Goal: Task Accomplishment & Management: Manage account settings

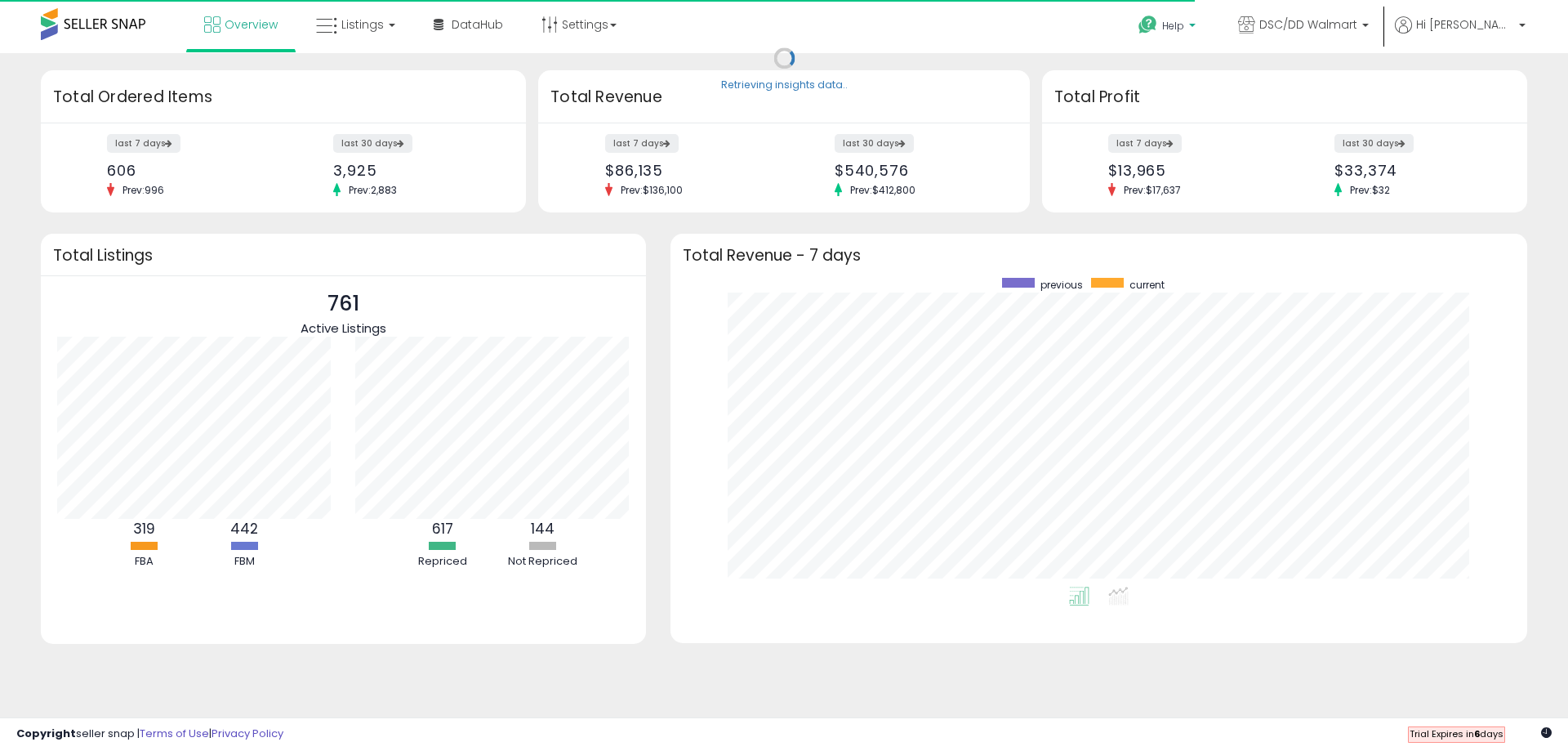
scroll to position [309, 824]
click at [1199, 36] on p "Help" at bounding box center [1168, 27] width 62 height 18
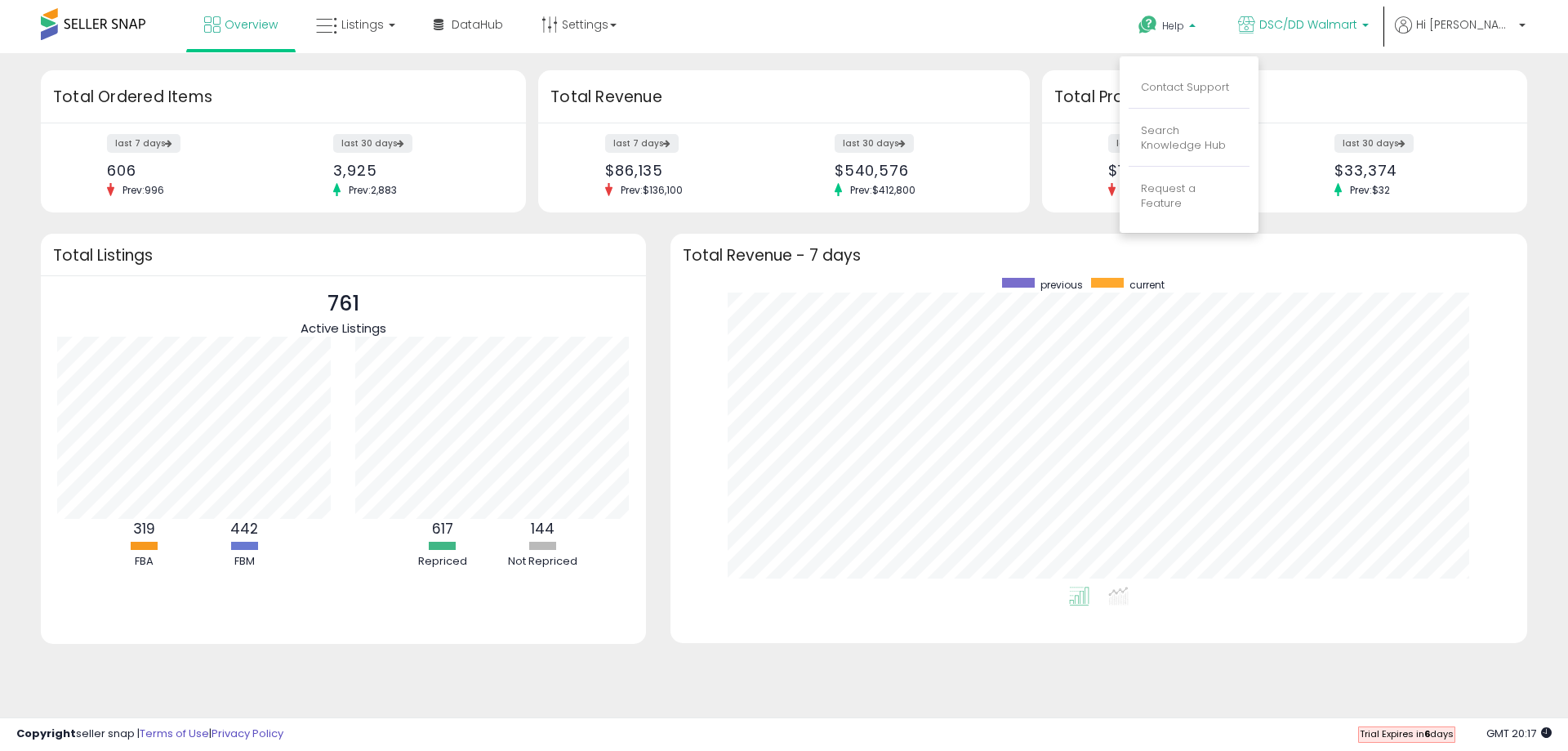
click at [1369, 36] on p "DSC/DD Walmart" at bounding box center [1303, 27] width 131 height 21
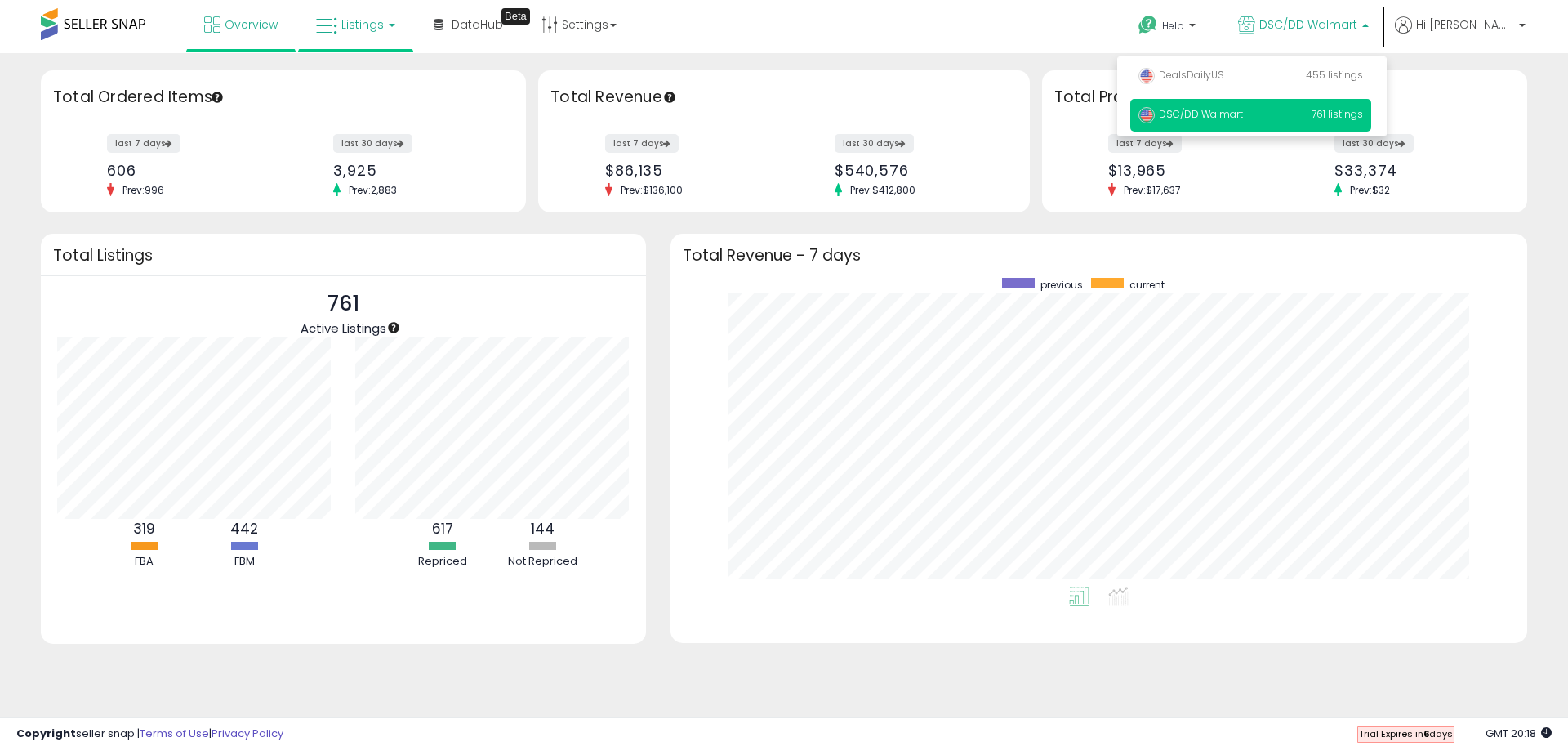
click at [371, 27] on span "Listings" at bounding box center [362, 25] width 42 height 17
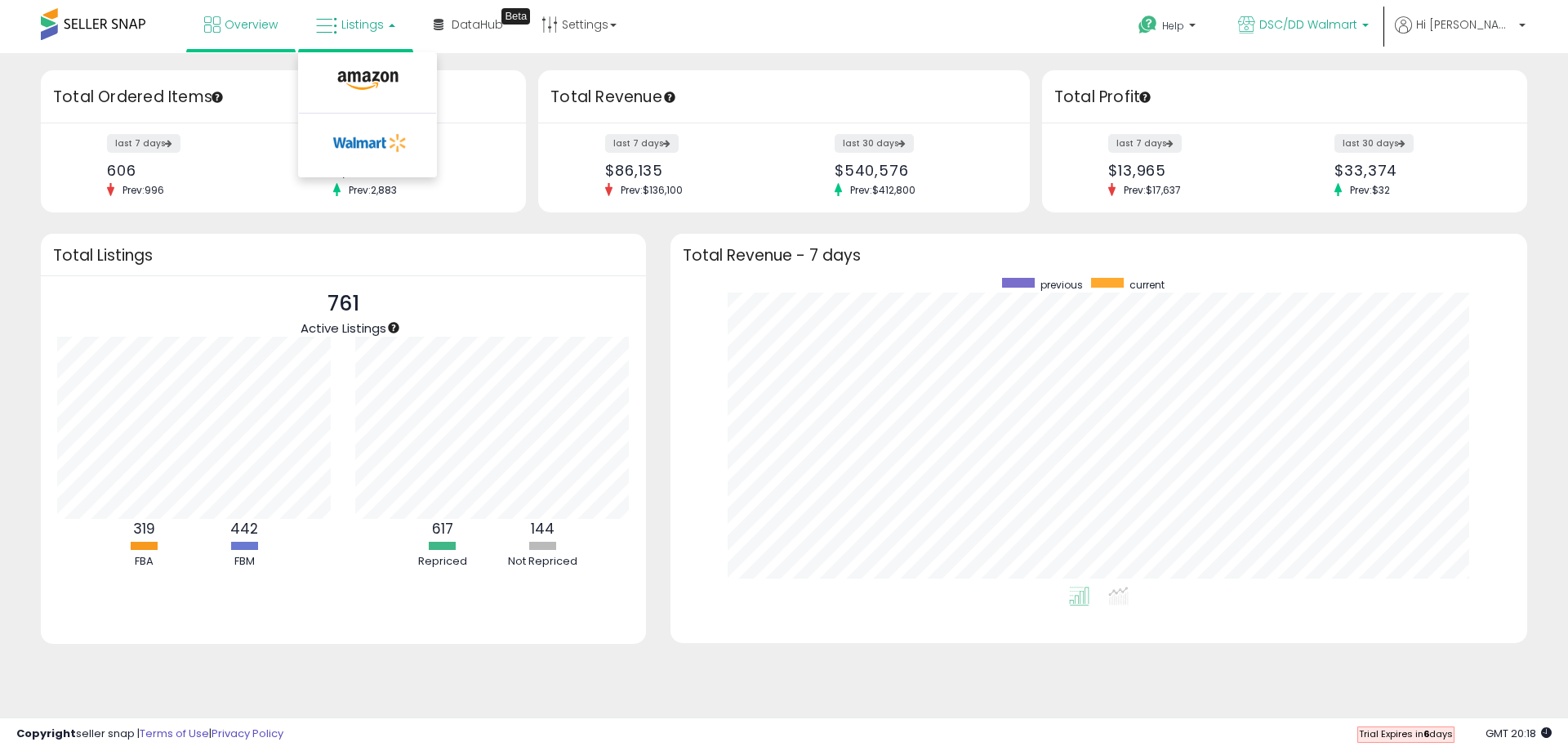
click at [1369, 36] on p "DSC/DD Walmart" at bounding box center [1303, 27] width 131 height 21
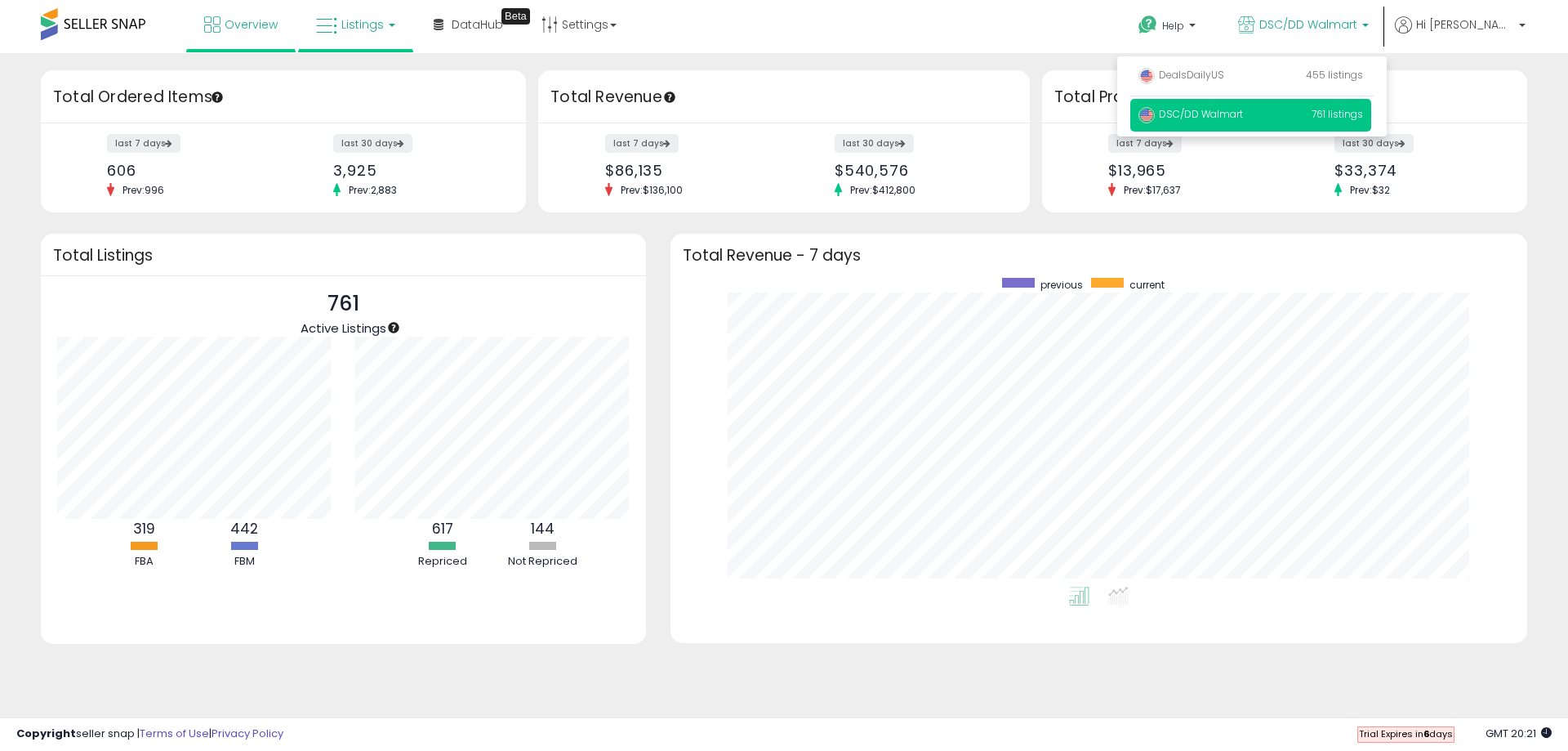
click at [378, 32] on link "Listings" at bounding box center [356, 25] width 104 height 49
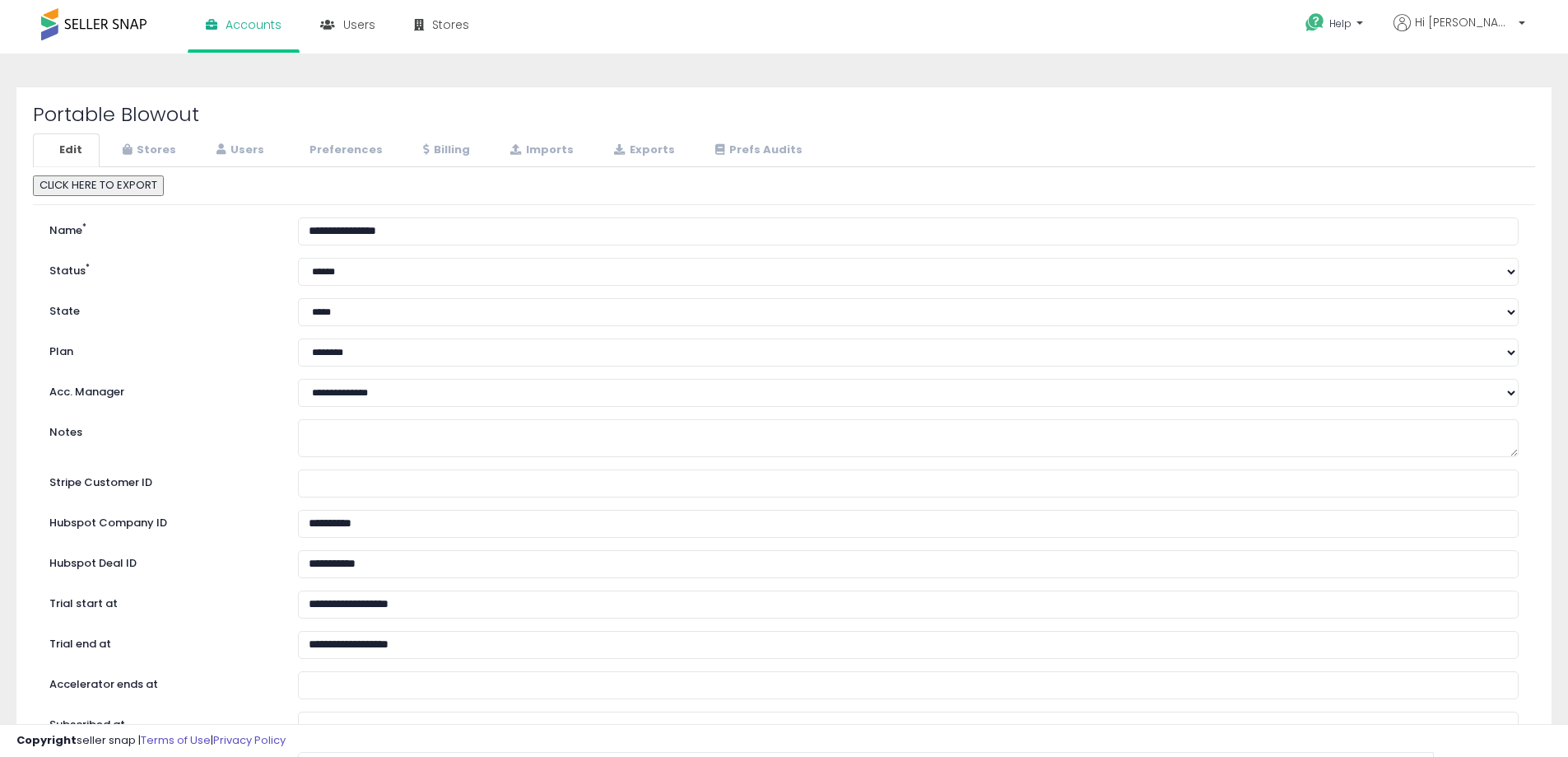
select select "**"
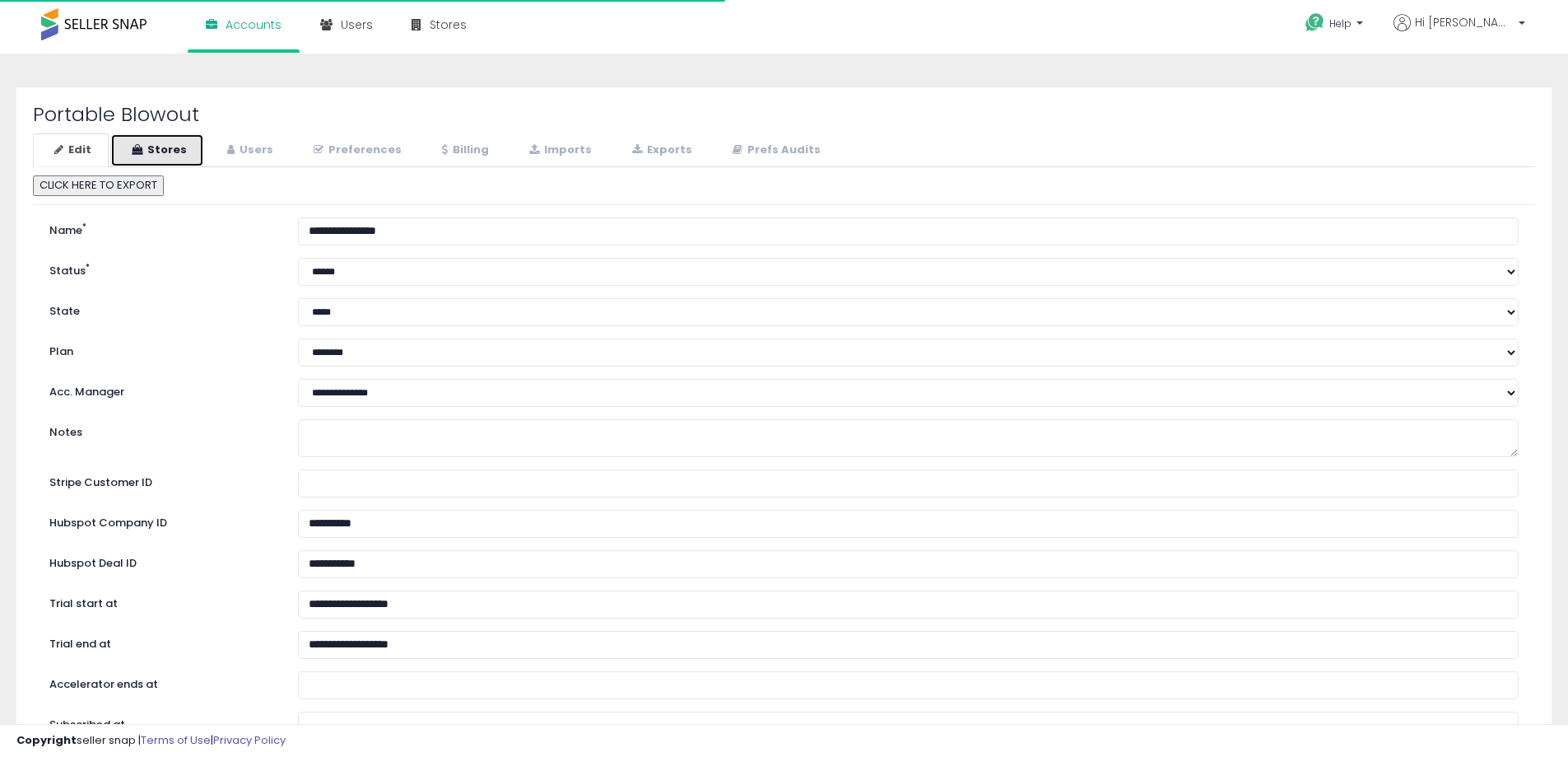
click at [177, 156] on link "Stores" at bounding box center [157, 150] width 94 height 34
select select "**"
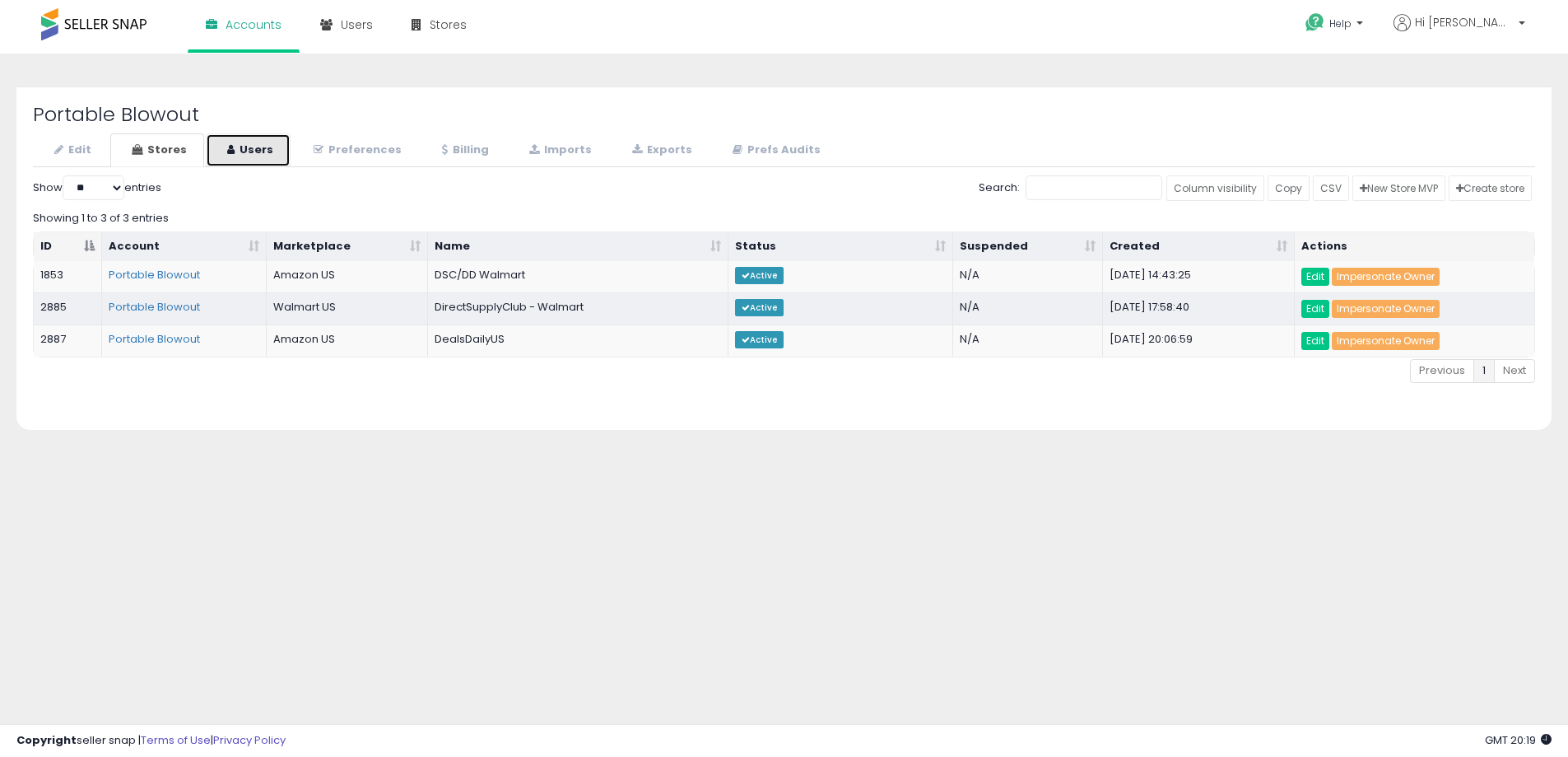
click at [246, 140] on link "Users" at bounding box center [248, 150] width 85 height 34
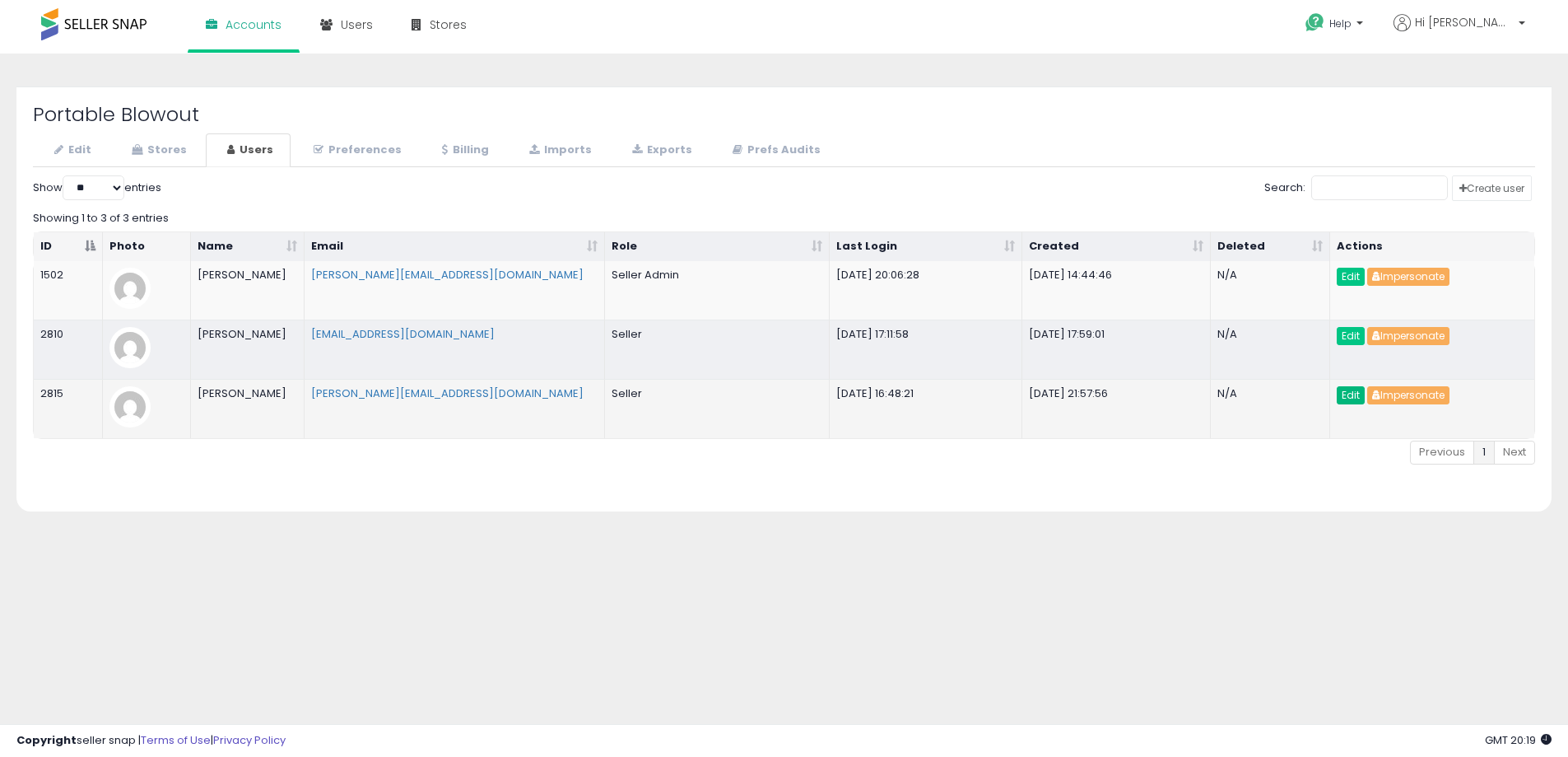
click at [1340, 396] on link "Edit" at bounding box center [1350, 395] width 28 height 18
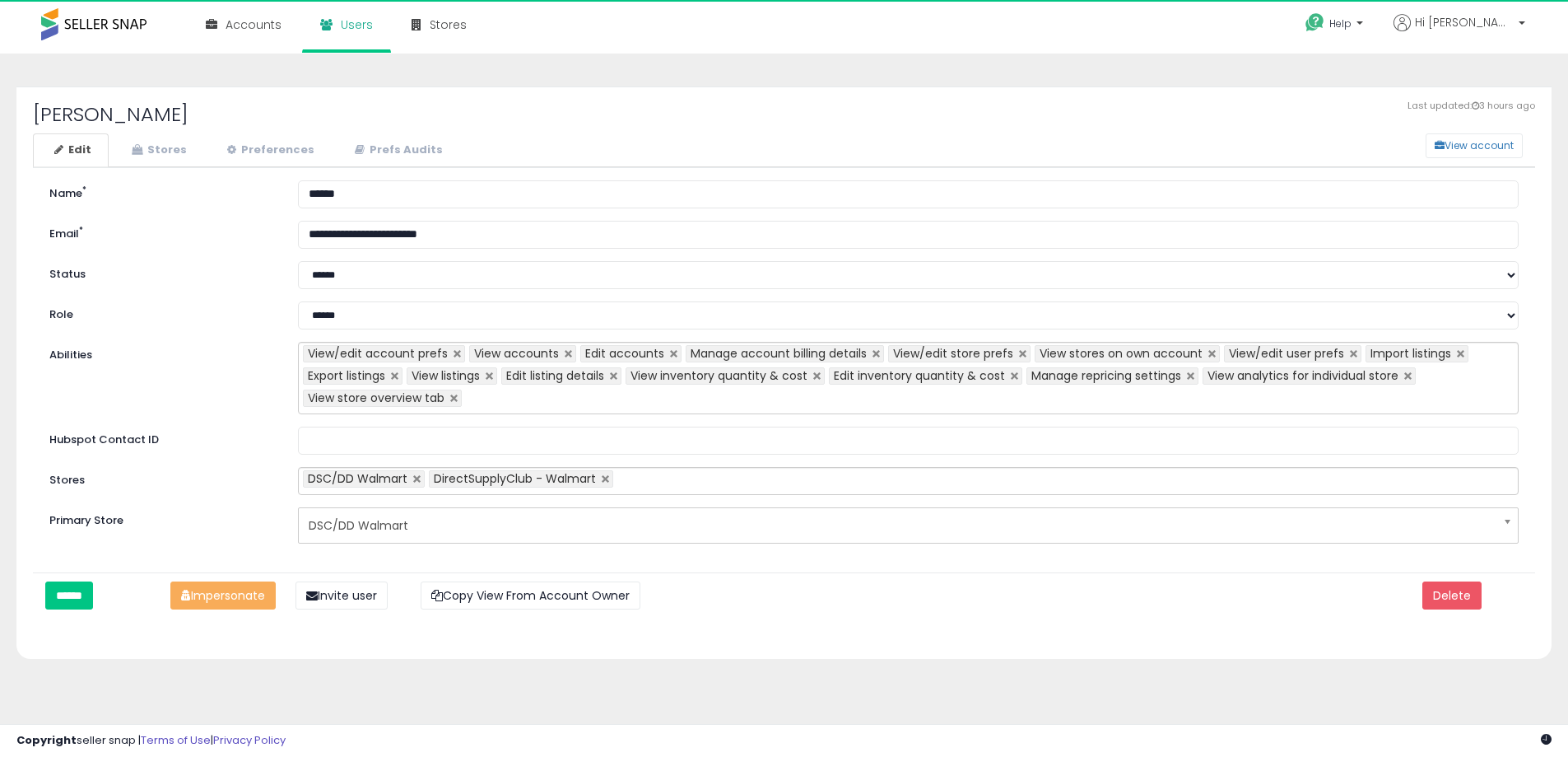
click at [710, 481] on ul "DSC/DD Walmart DirectSupplyClub - Walmart" at bounding box center [908, 481] width 1221 height 28
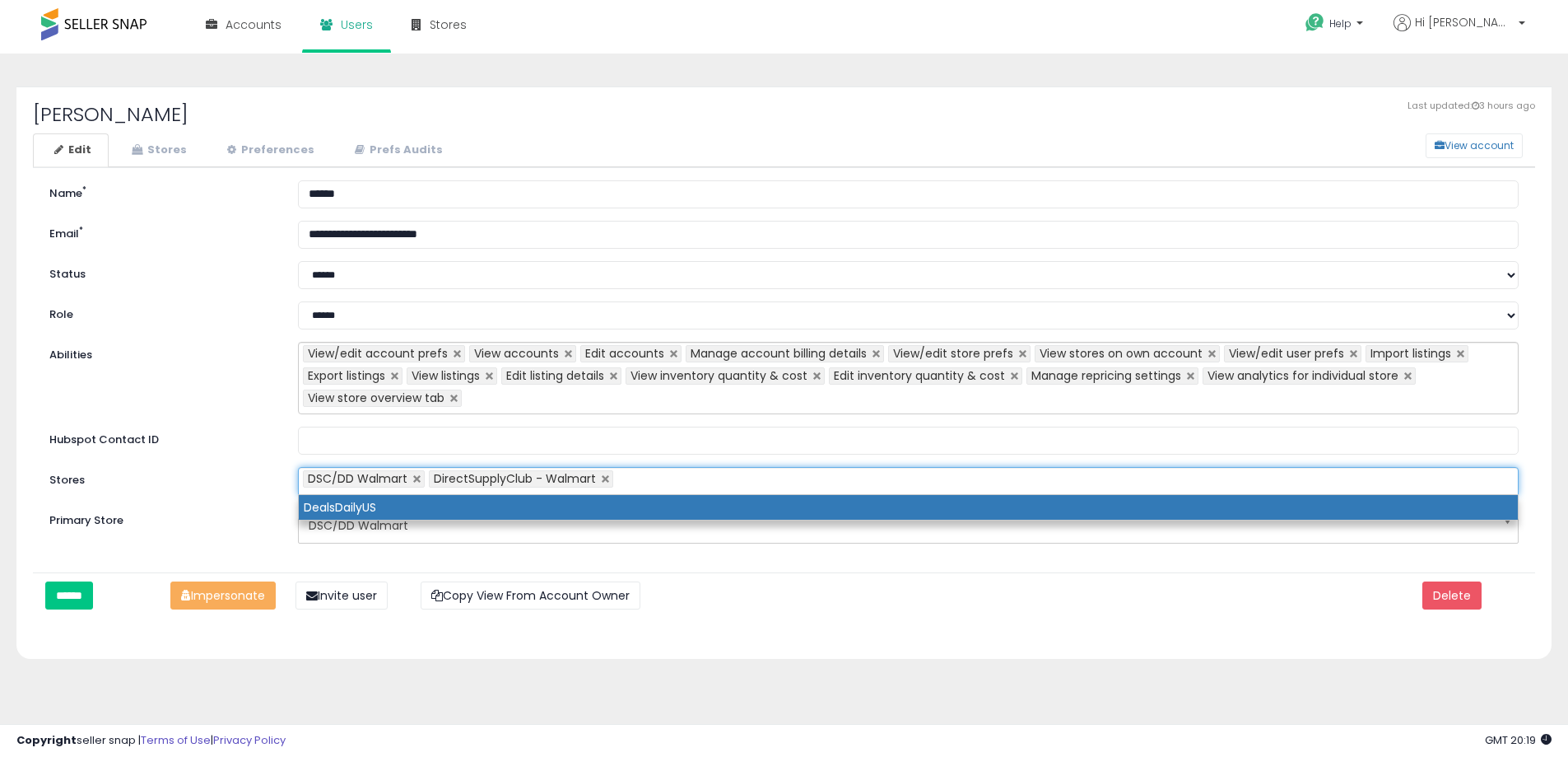
click at [661, 507] on li "DealsDailyUS" at bounding box center [908, 507] width 1219 height 25
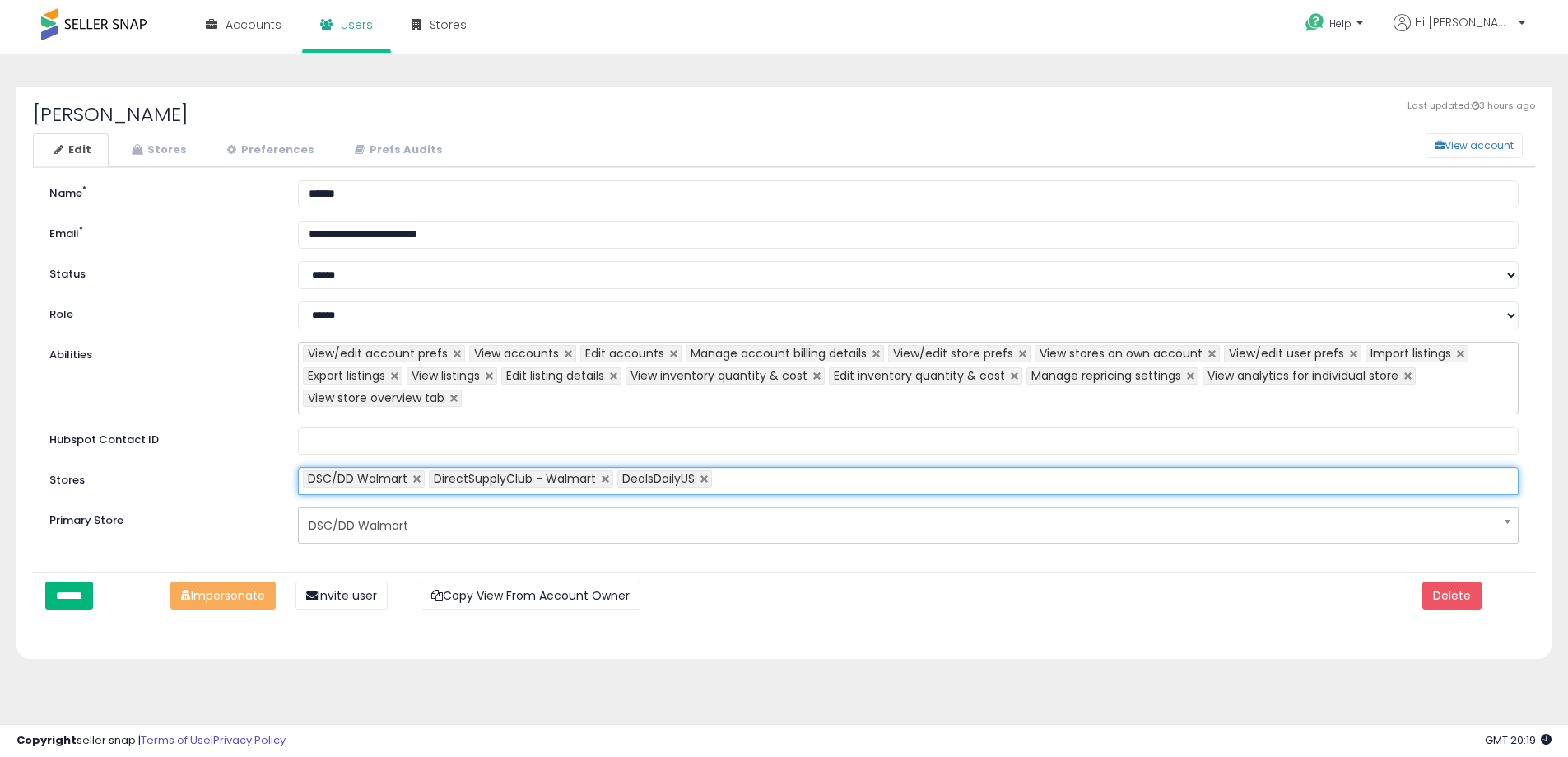
click at [82, 599] on input "******" at bounding box center [69, 595] width 47 height 28
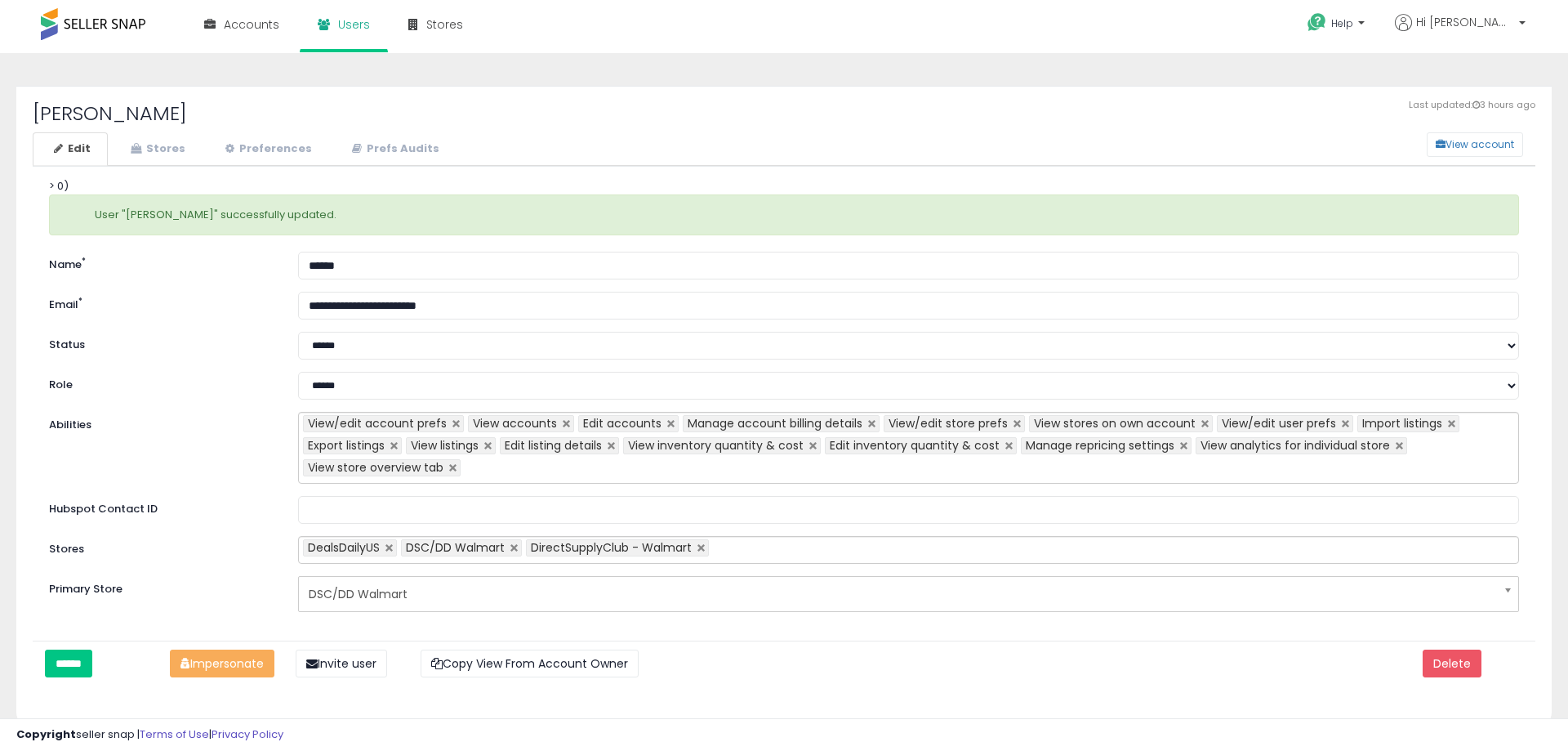
select select "**"
click at [183, 153] on link "Stores" at bounding box center [156, 149] width 93 height 33
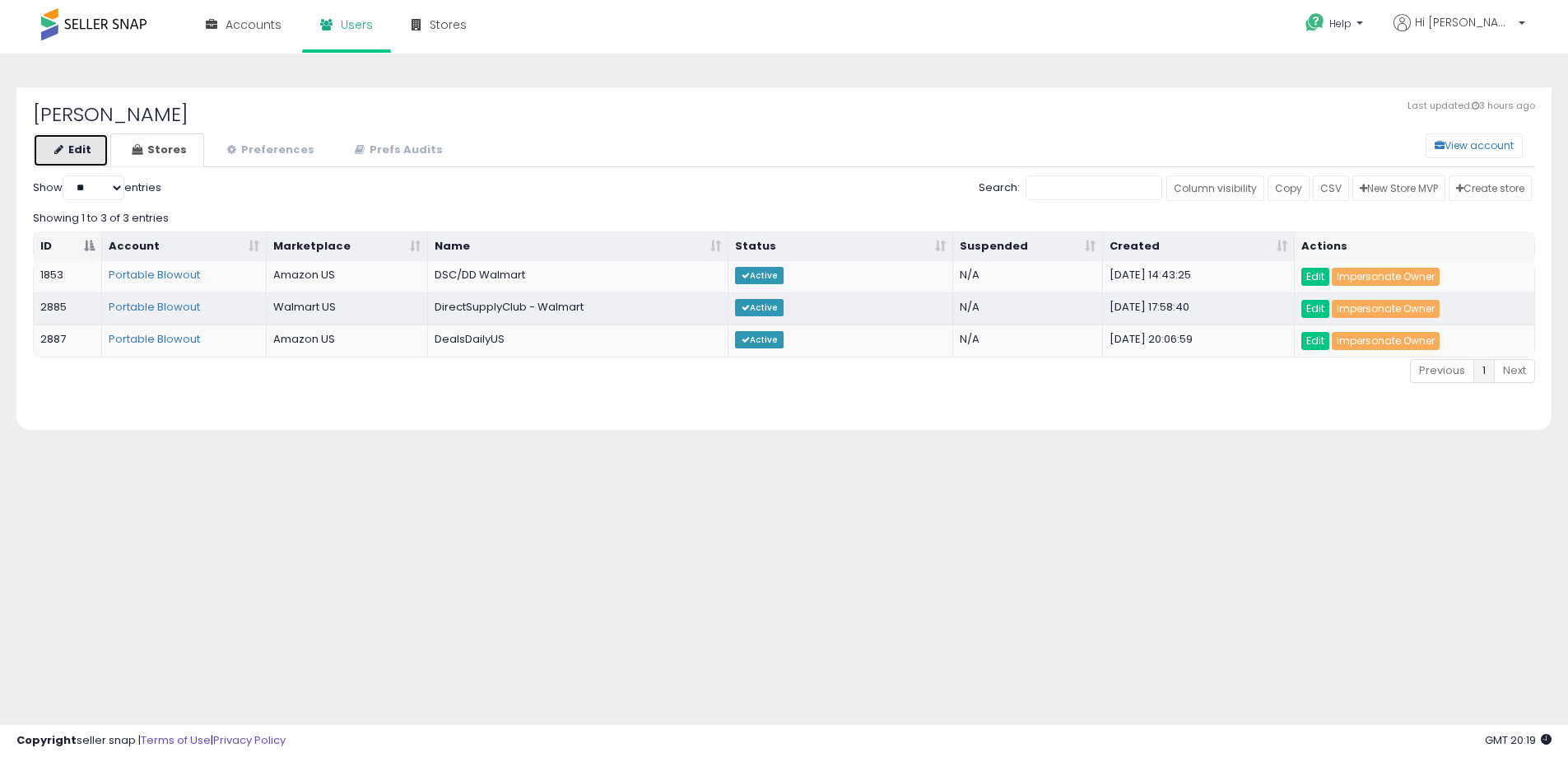
click at [83, 142] on link "Edit" at bounding box center [70, 150] width 76 height 34
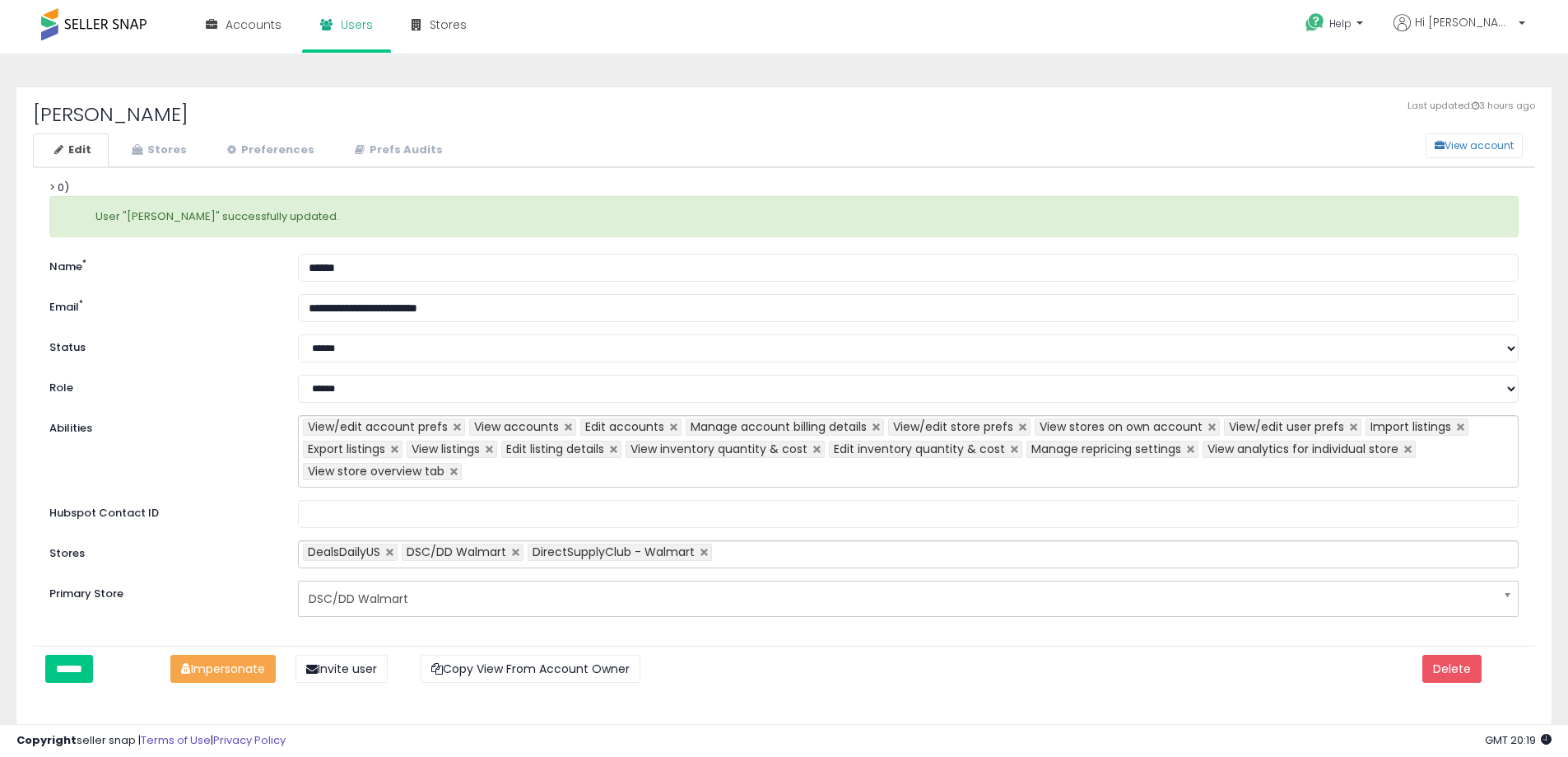
click at [216, 670] on button "Impersonate" at bounding box center [223, 669] width 106 height 28
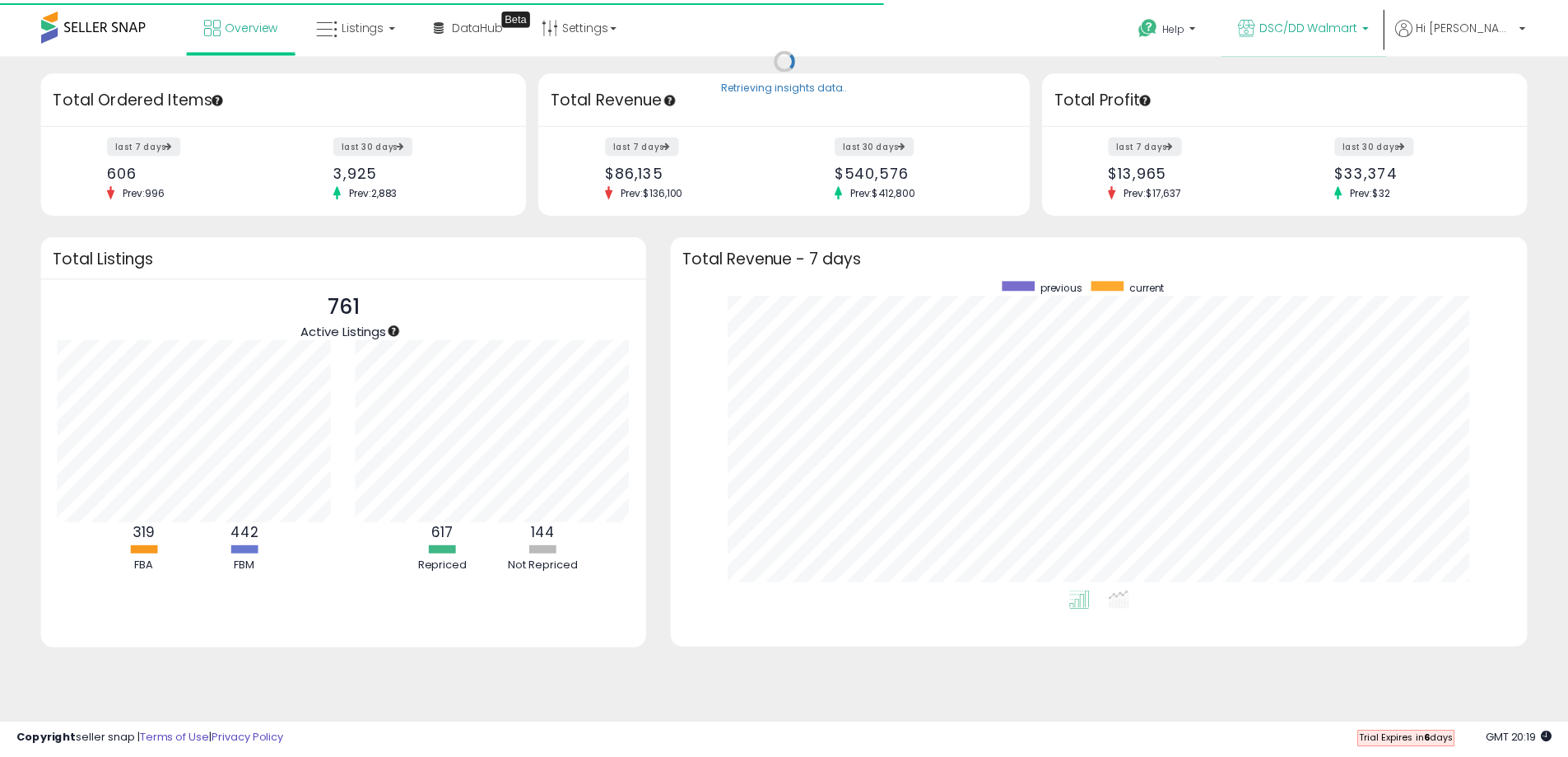
scroll to position [312, 831]
click at [1368, 24] on span "DSC/DD Walmart" at bounding box center [1319, 25] width 99 height 17
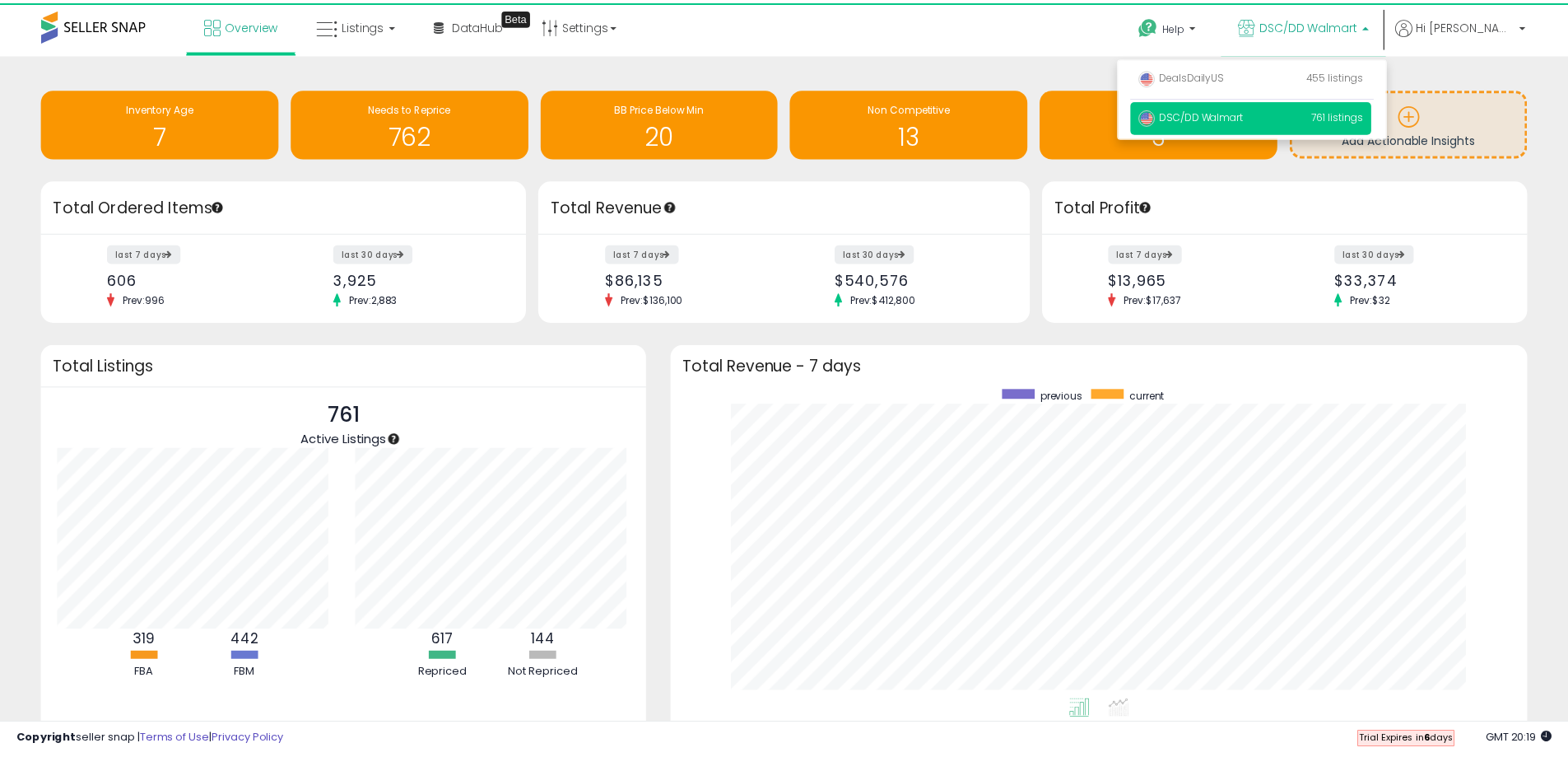
scroll to position [0, 0]
